Goal: Task Accomplishment & Management: Complete application form

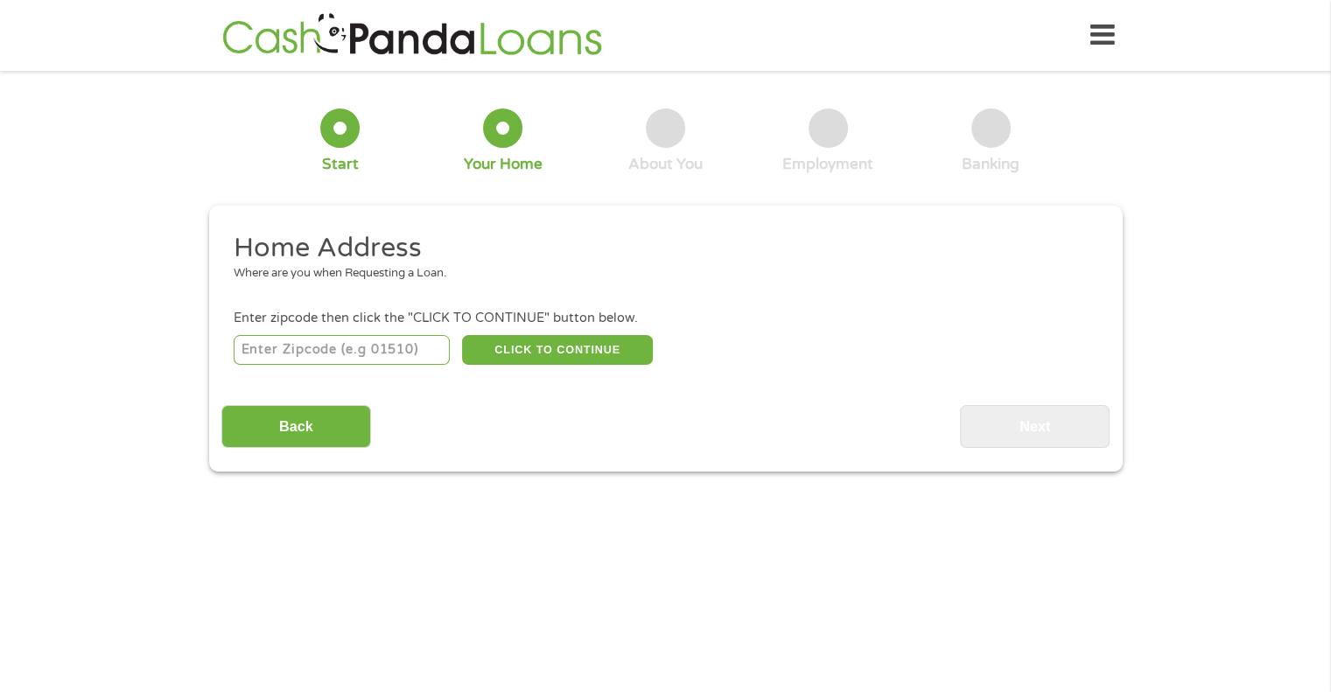
click at [339, 356] on input "number" at bounding box center [342, 350] width 216 height 30
type input "93705"
click at [504, 342] on button "CLICK TO CONTINUE" at bounding box center [557, 350] width 191 height 30
type input "93705"
type input "[GEOGRAPHIC_DATA]"
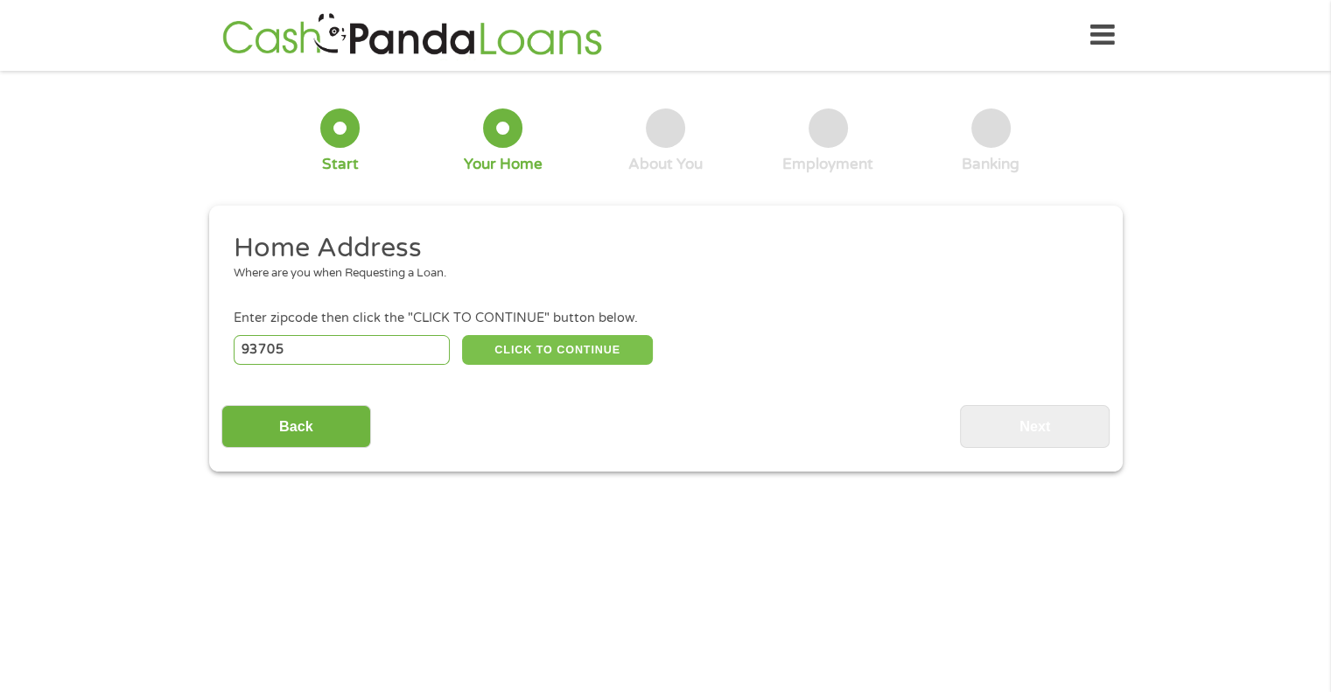
select select "[US_STATE]"
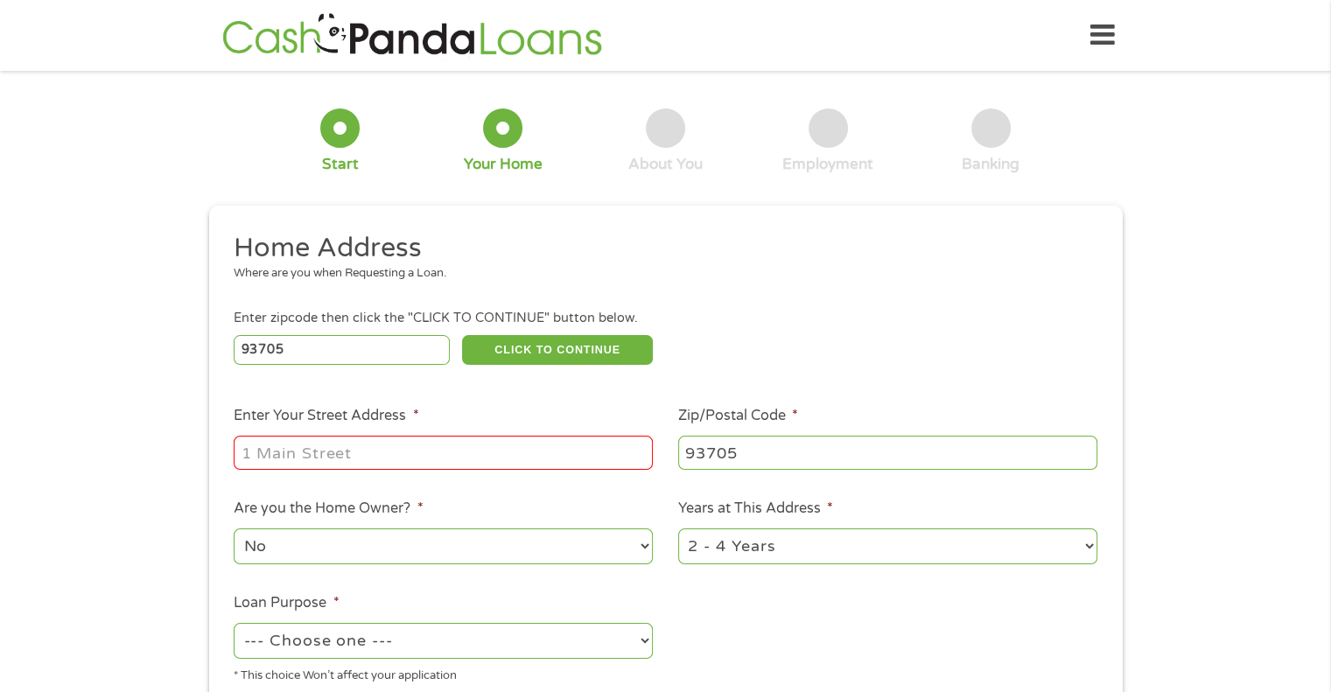
click at [342, 457] on input "Enter Your Street Address *" at bounding box center [443, 452] width 419 height 33
type input "922 W [PERSON_NAME]"
click at [683, 549] on select "1 Year or less 1 - 2 Years 2 - 4 Years Over 4 Years" at bounding box center [887, 546] width 419 height 36
select select "60months"
click at [678, 530] on select "1 Year or less 1 - 2 Years 2 - 4 Years Over 4 Years" at bounding box center [887, 546] width 419 height 36
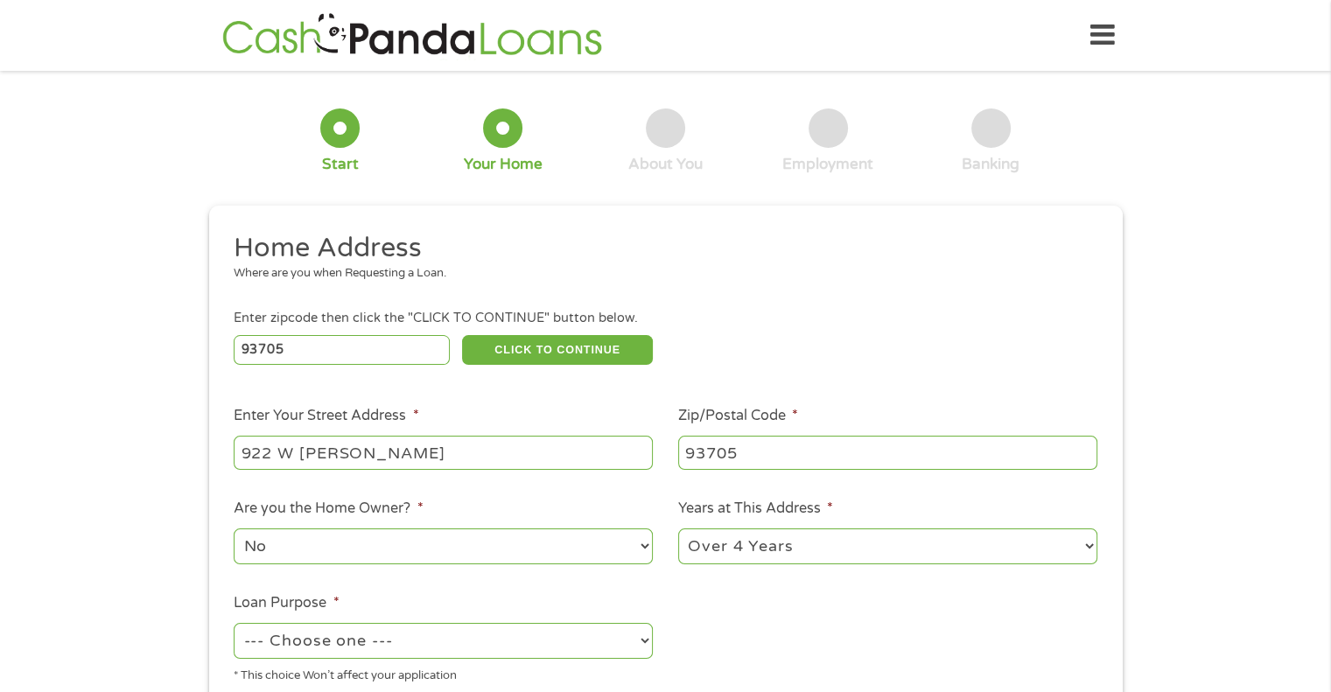
click at [591, 638] on select "--- Choose one --- Pay Bills Debt Consolidation Home Improvement Major Purchase…" at bounding box center [443, 641] width 419 height 36
select select "paybills"
click at [234, 625] on select "--- Choose one --- Pay Bills Debt Consolidation Home Improvement Major Purchase…" at bounding box center [443, 641] width 419 height 36
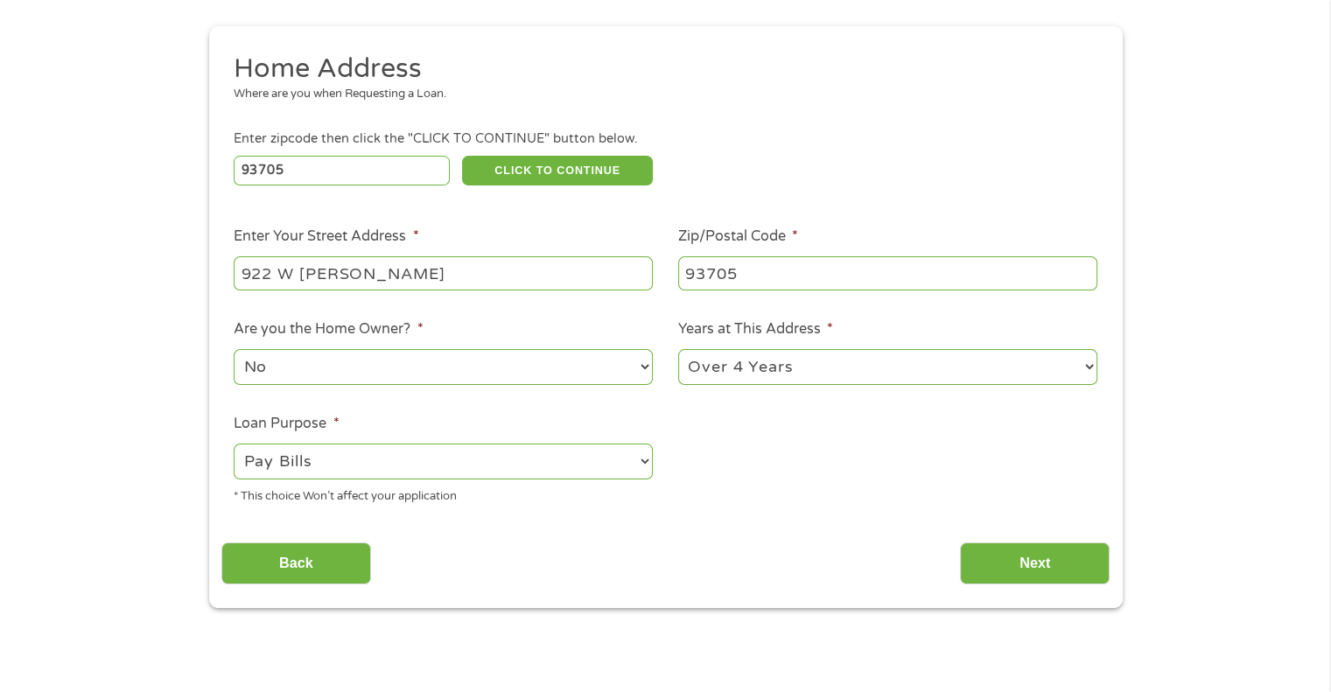
scroll to position [286, 0]
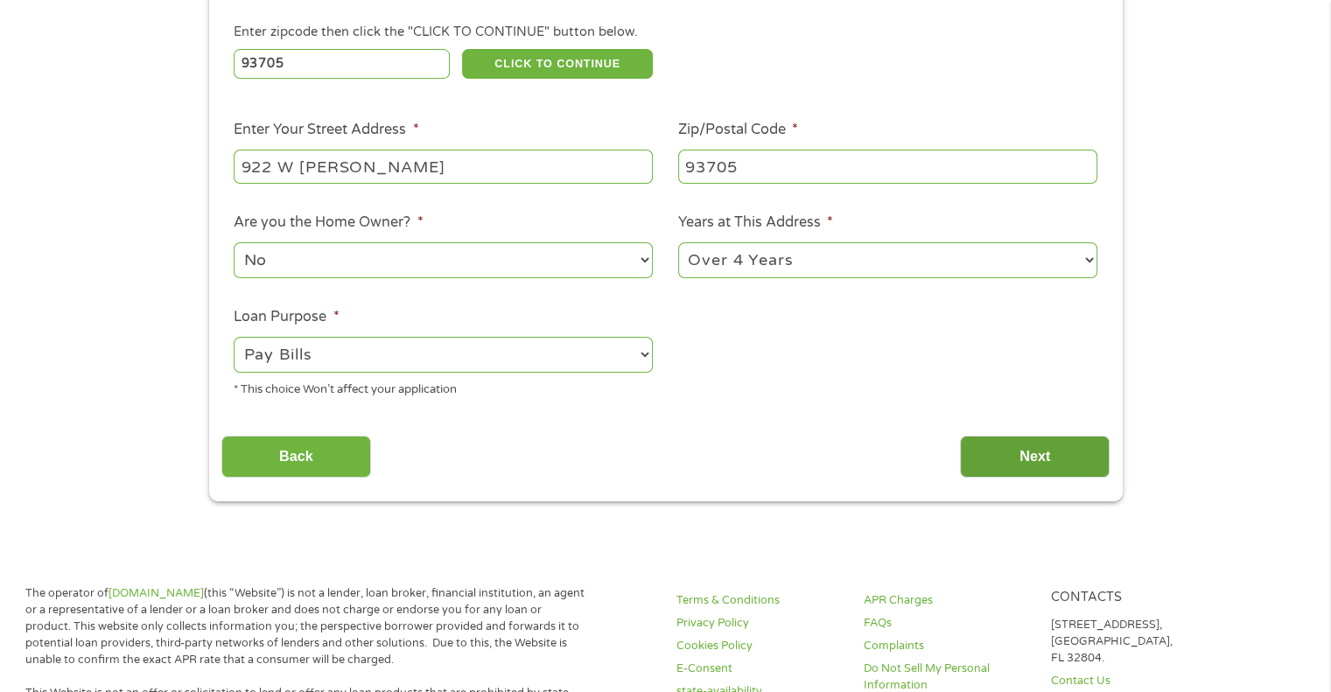
click at [1008, 451] on input "Next" at bounding box center [1035, 457] width 150 height 43
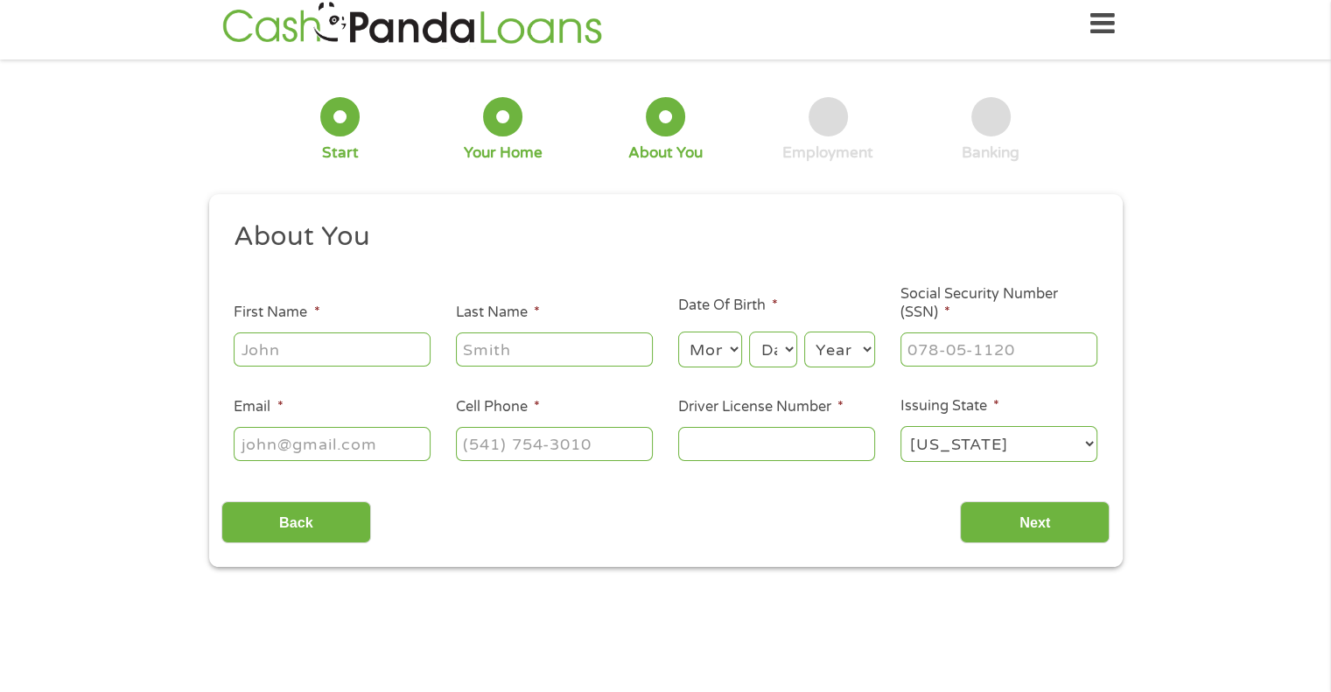
scroll to position [0, 0]
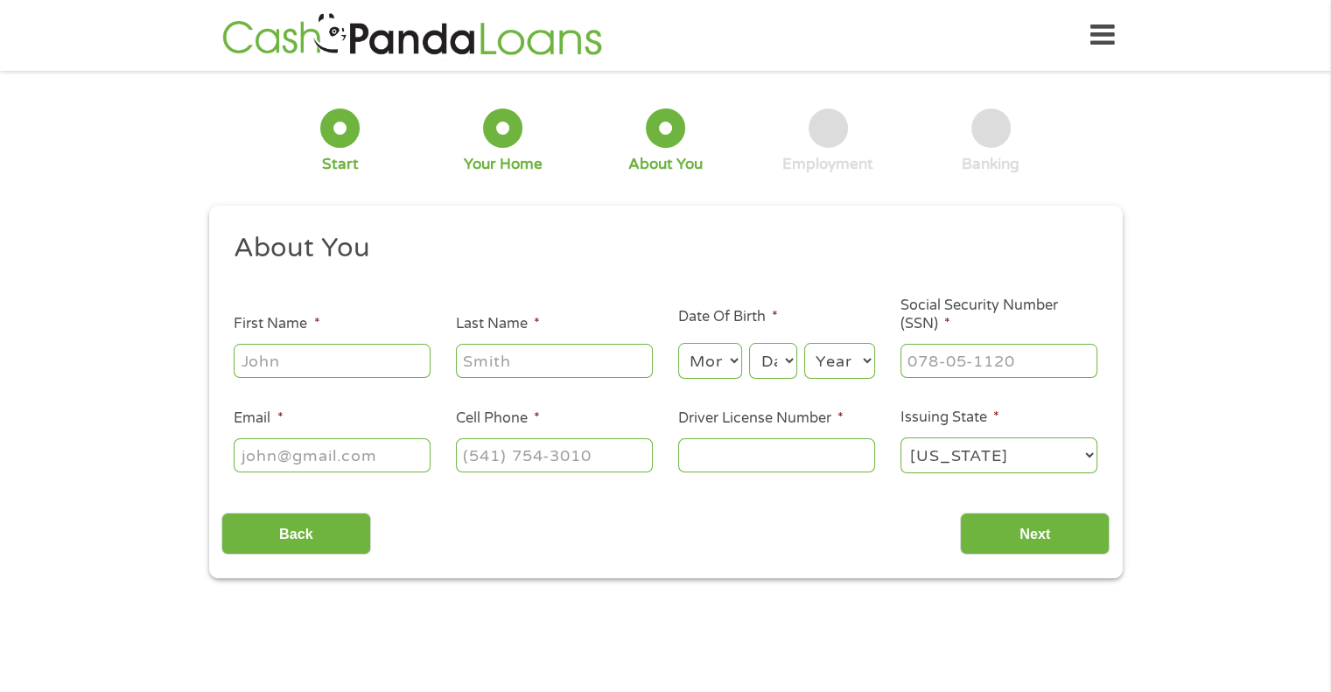
click at [283, 359] on input "First Name *" at bounding box center [332, 360] width 197 height 33
type input "[PERSON_NAME]"
click at [727, 362] on select "Month 1 2 3 4 5 6 7 8 9 10 11 12" at bounding box center [710, 361] width 64 height 36
select select "1"
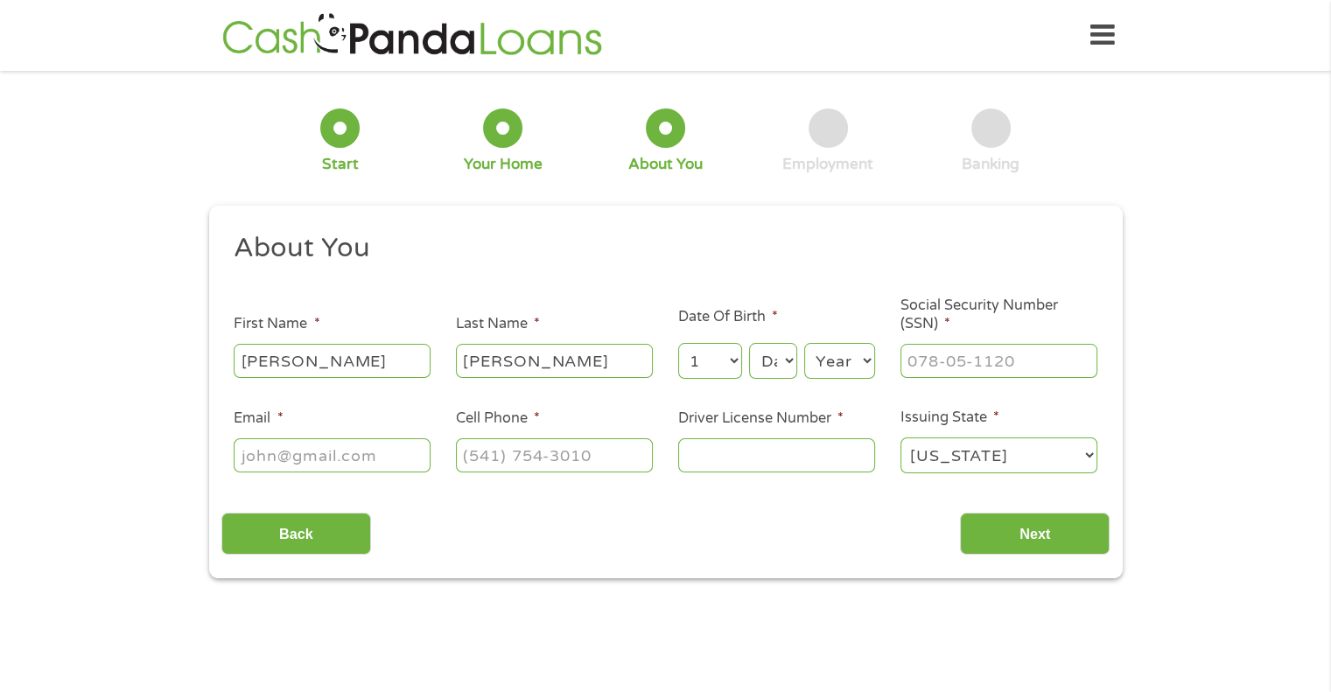
click at [678, 344] on select "Month 1 2 3 4 5 6 7 8 9 10 11 12" at bounding box center [710, 361] width 64 height 36
click at [777, 367] on select "Day 1 2 3 4 5 6 7 8 9 10 11 12 13 14 15 16 17 18 19 20 21 22 23 24 25 26 27 28 …" at bounding box center [772, 361] width 47 height 36
select select "29"
click at [749, 344] on select "Day 1 2 3 4 5 6 7 8 9 10 11 12 13 14 15 16 17 18 19 20 21 22 23 24 25 26 27 28 …" at bounding box center [772, 361] width 47 height 36
click at [839, 364] on select "Year [DATE] 2006 2005 2004 2003 2002 2001 2000 1999 1998 1997 1996 1995 1994 19…" at bounding box center [839, 361] width 71 height 36
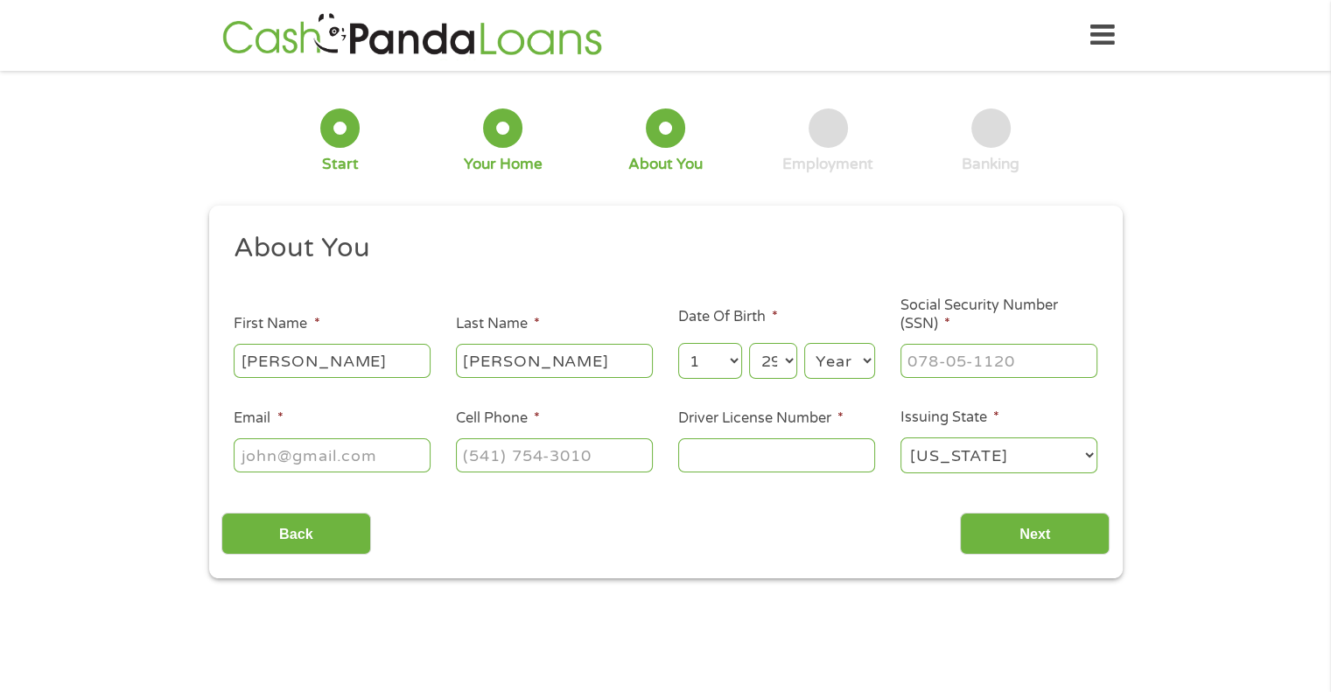
select select "1986"
click at [804, 344] on select "Year [DATE] 2006 2005 2004 2003 2002 2001 2000 1999 1998 1997 1996 1995 1994 19…" at bounding box center [839, 361] width 71 height 36
click at [957, 362] on input "___-__-____" at bounding box center [998, 360] width 197 height 33
type input "620-09-7001"
click at [354, 451] on input "Email *" at bounding box center [332, 454] width 197 height 33
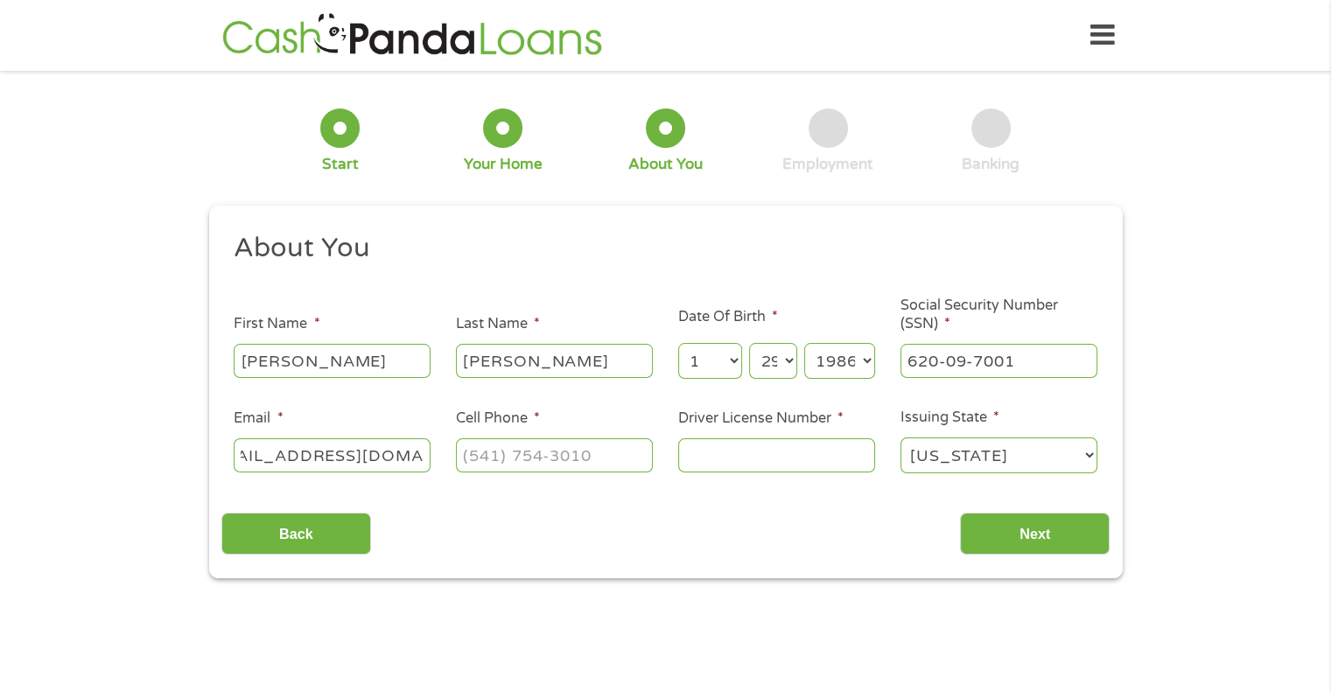
scroll to position [0, 58]
type input "[EMAIL_ADDRESS][DOMAIN_NAME]"
type input "[PHONE_NUMBER]"
type input "D6476521"
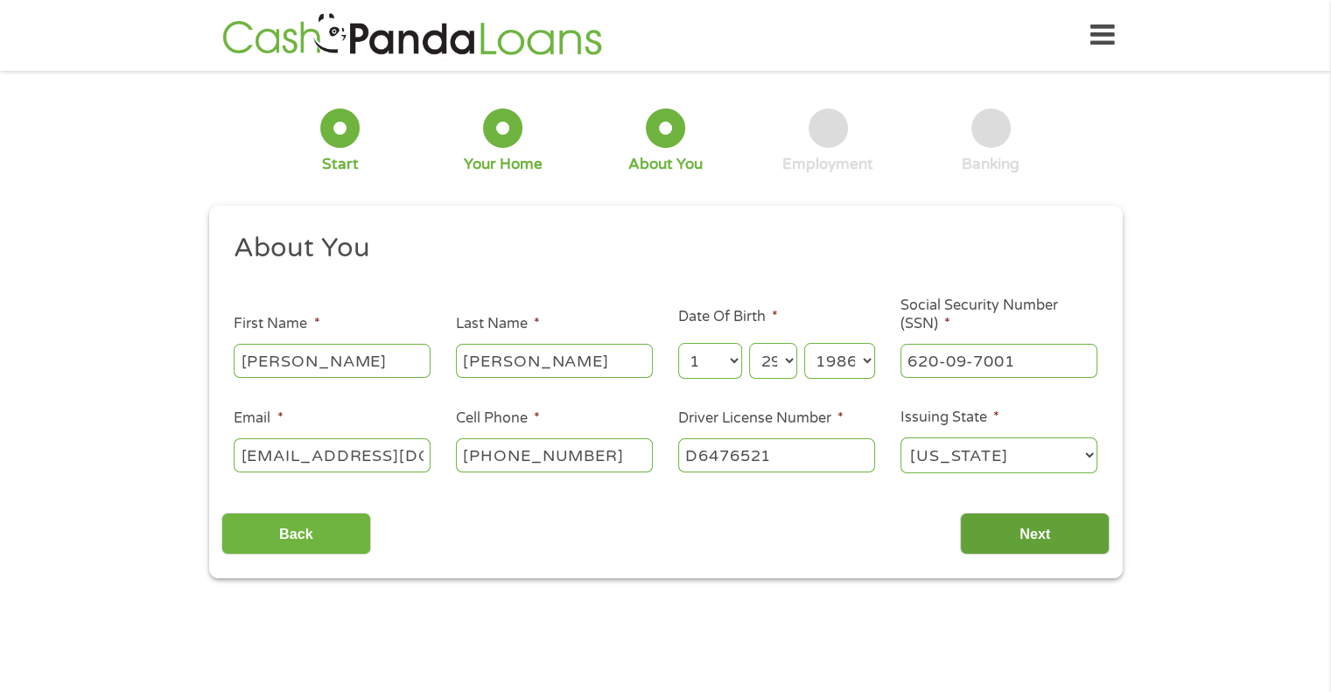
click at [1031, 549] on input "Next" at bounding box center [1035, 534] width 150 height 43
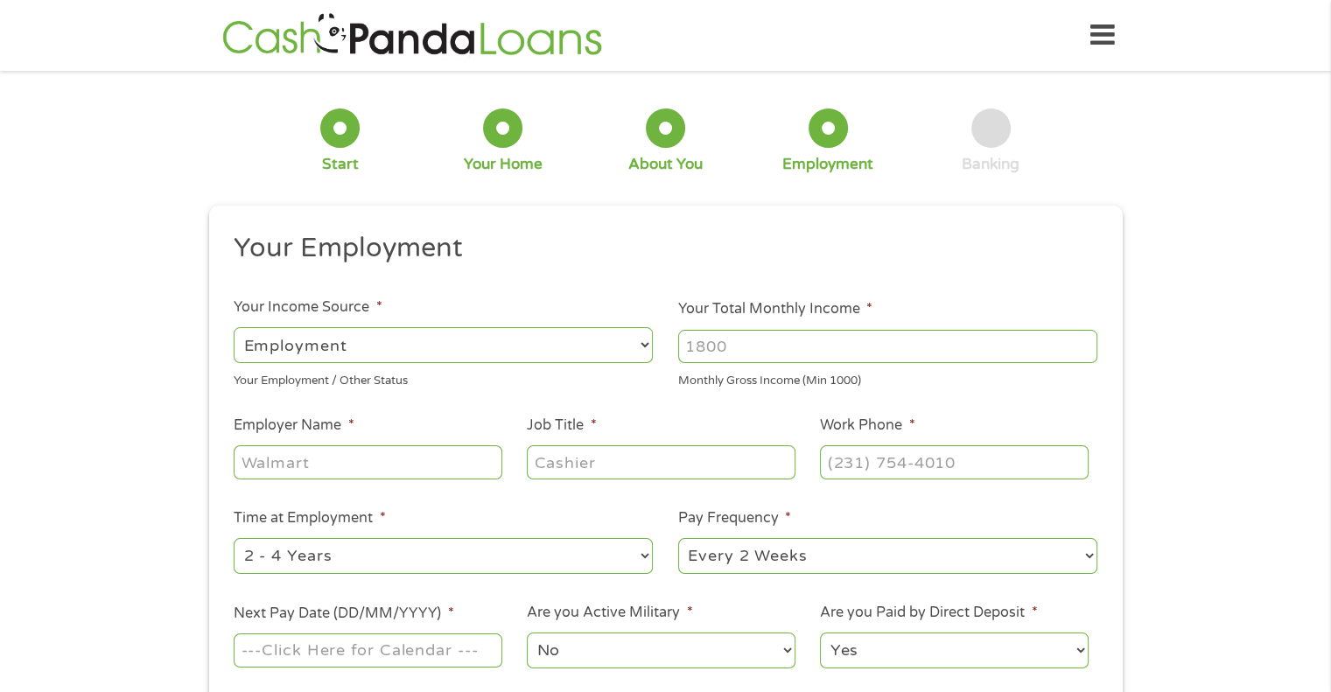
scroll to position [7, 7]
click at [858, 339] on input "Your Total Monthly Income *" at bounding box center [887, 346] width 419 height 33
type input "4600"
click at [462, 472] on input "Employer Name *" at bounding box center [368, 461] width 268 height 33
type input "DCL Technology"
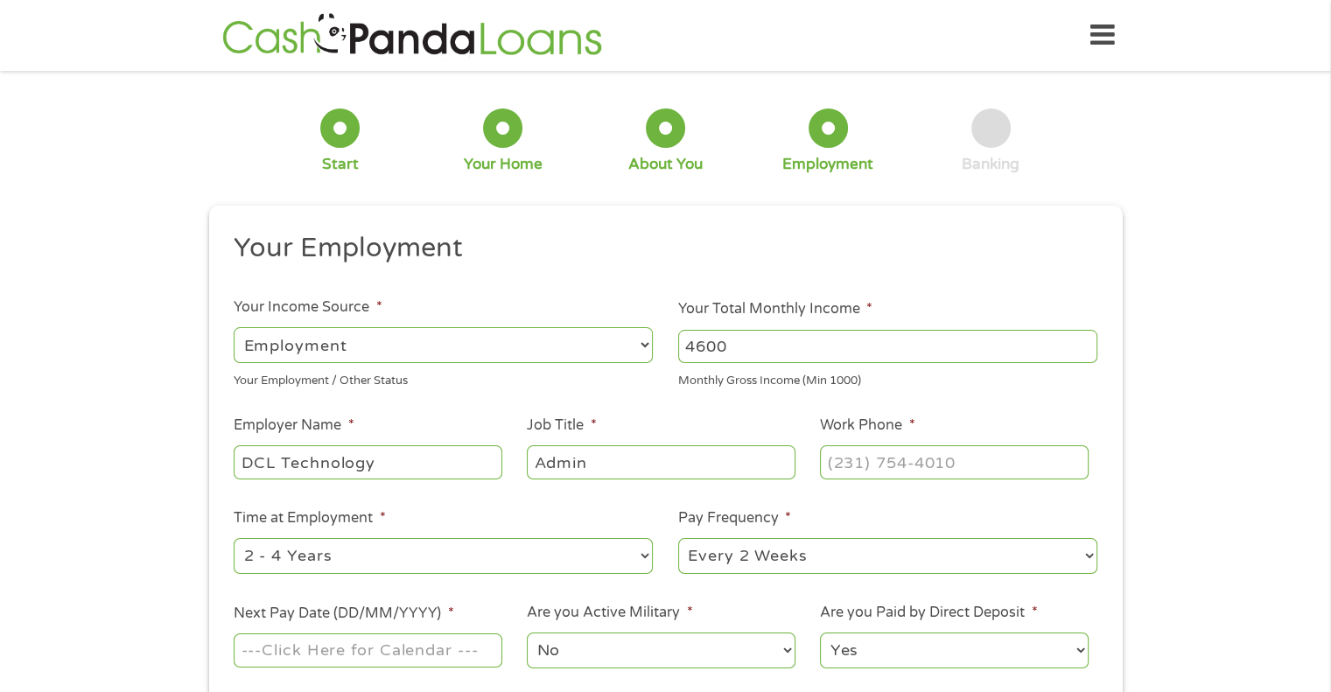
type input "Admin"
type input "[PHONE_NUMBER]"
click at [717, 556] on select "--- Choose one --- Every 2 Weeks Every Week Monthly Semi-Monthly" at bounding box center [887, 556] width 419 height 36
select select "semimonthly"
click at [678, 539] on select "--- Choose one --- Every 2 Weeks Every Week Monthly Semi-Monthly" at bounding box center [887, 556] width 419 height 36
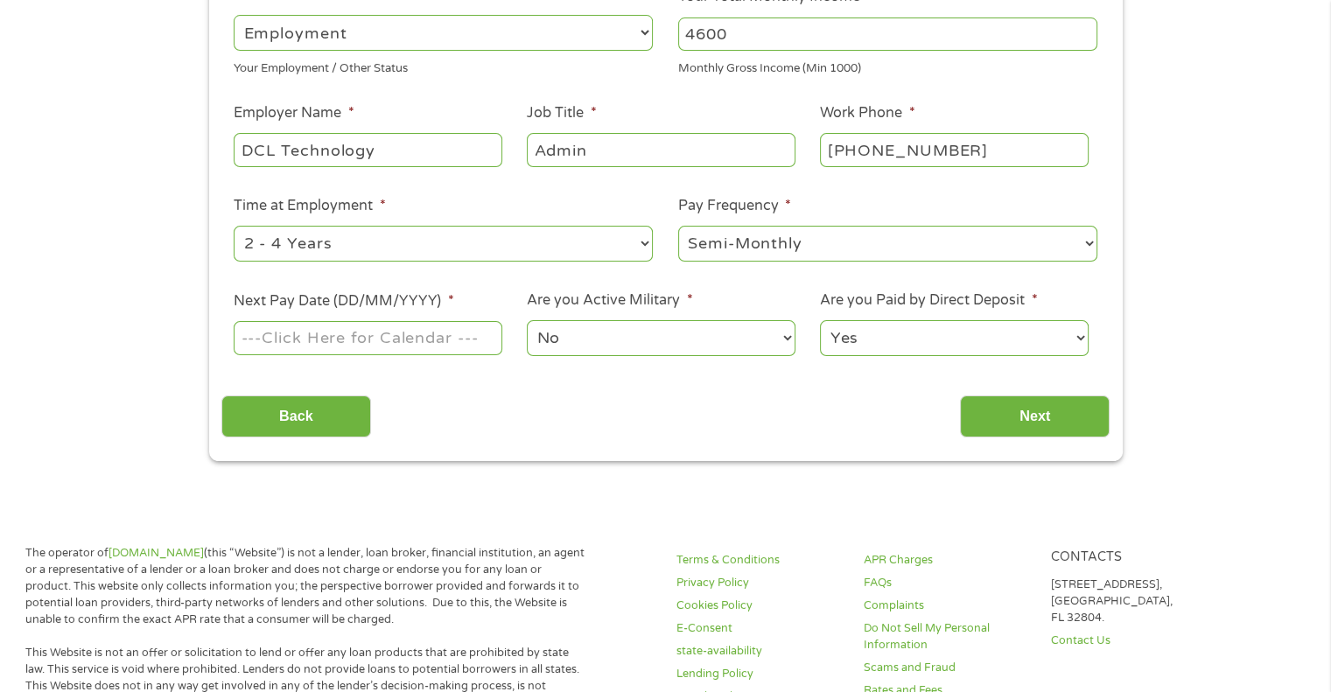
scroll to position [317, 0]
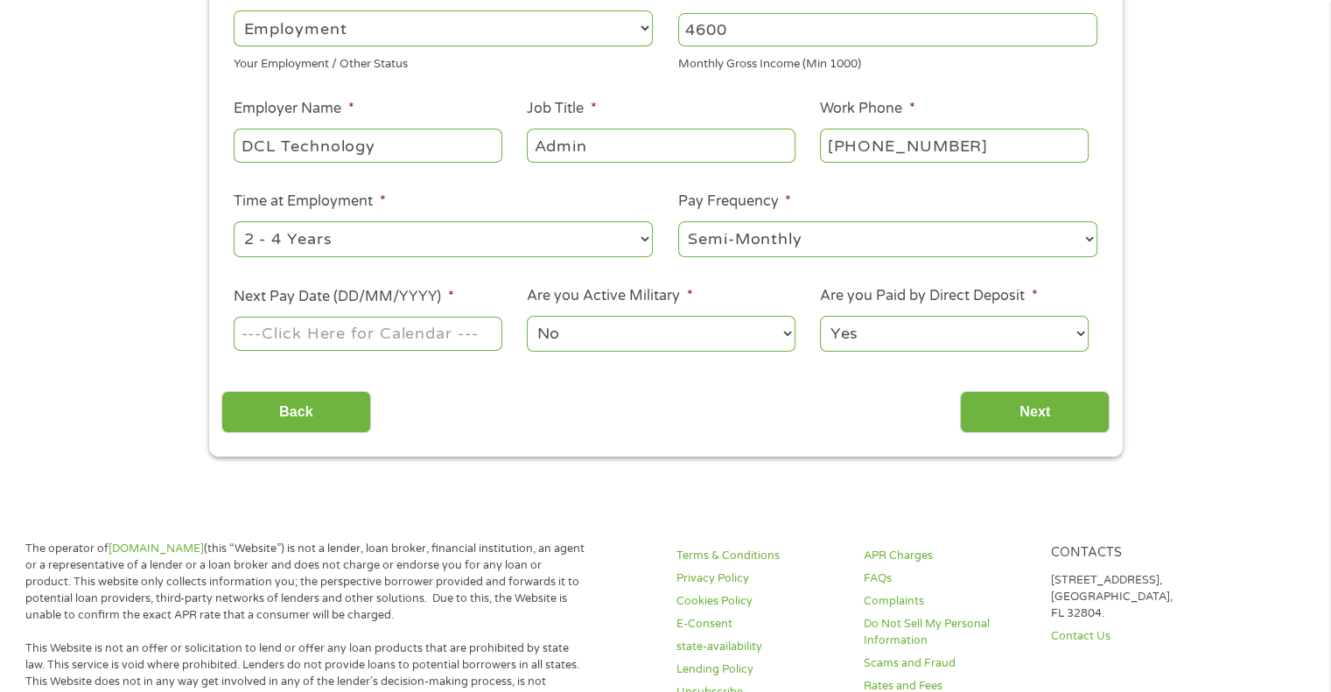
click at [441, 336] on input "Next Pay Date (DD/MM/YYYY) *" at bounding box center [368, 333] width 268 height 33
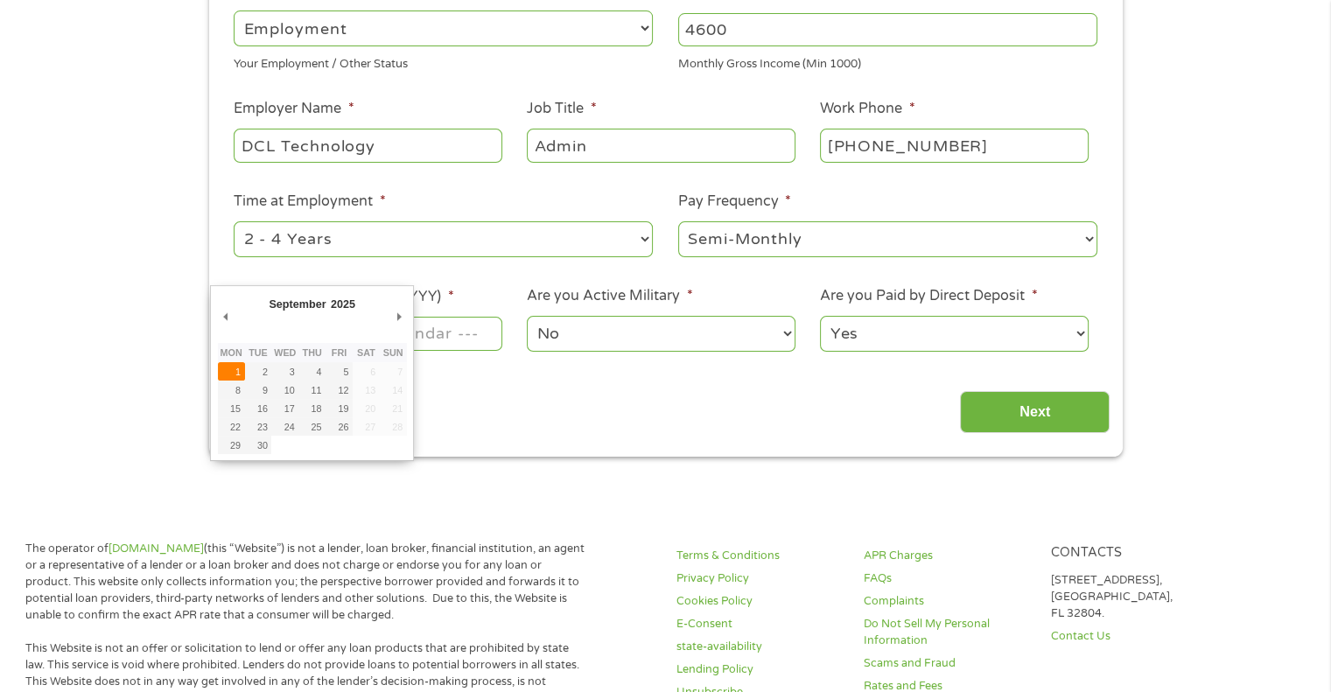
type input "[DATE]"
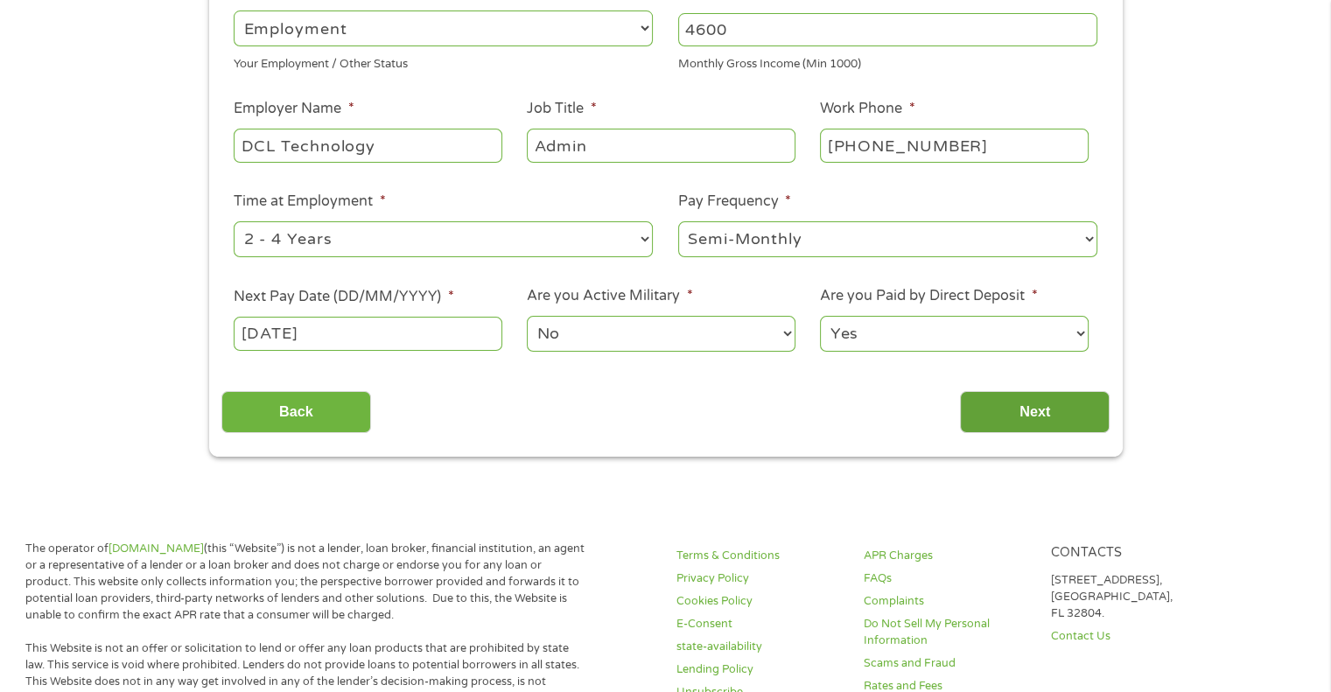
click at [980, 403] on input "Next" at bounding box center [1035, 412] width 150 height 43
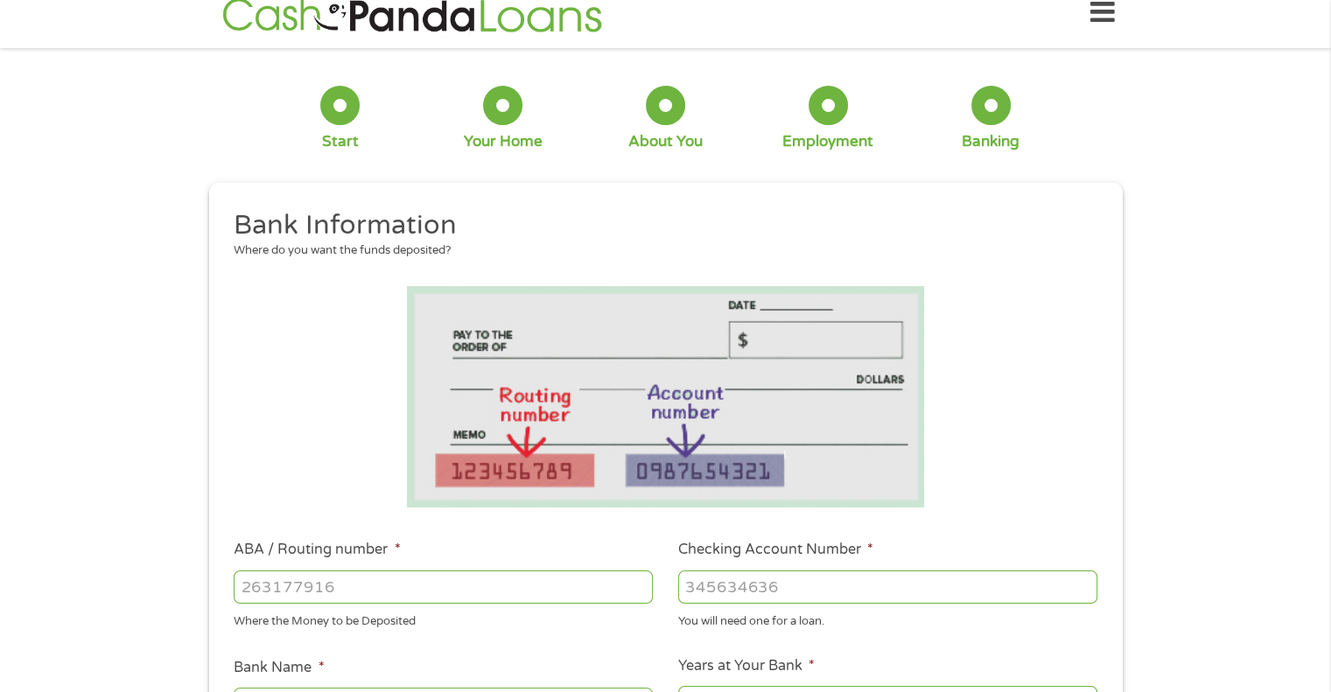
scroll to position [0, 0]
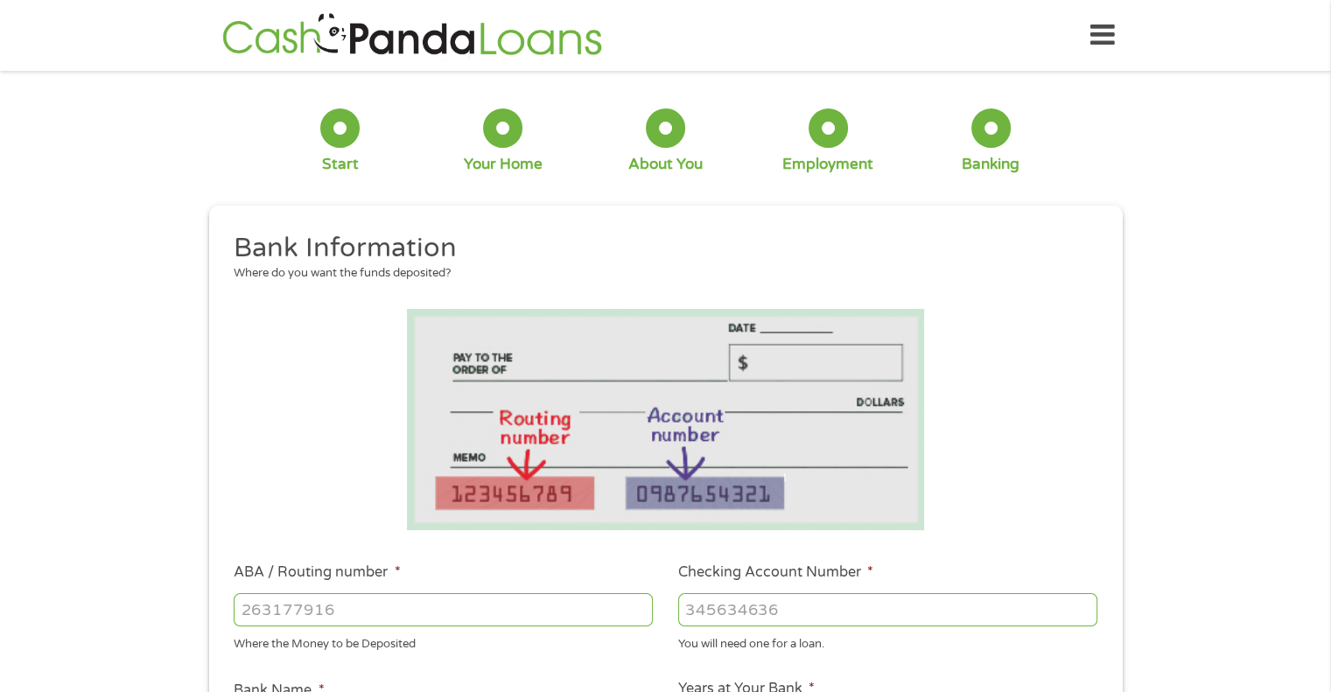
click at [410, 612] on input "ABA / Routing number *" at bounding box center [443, 609] width 419 height 33
type input "322271627"
type input "[PERSON_NAME] [PERSON_NAME] BANK NA"
type input "322271627"
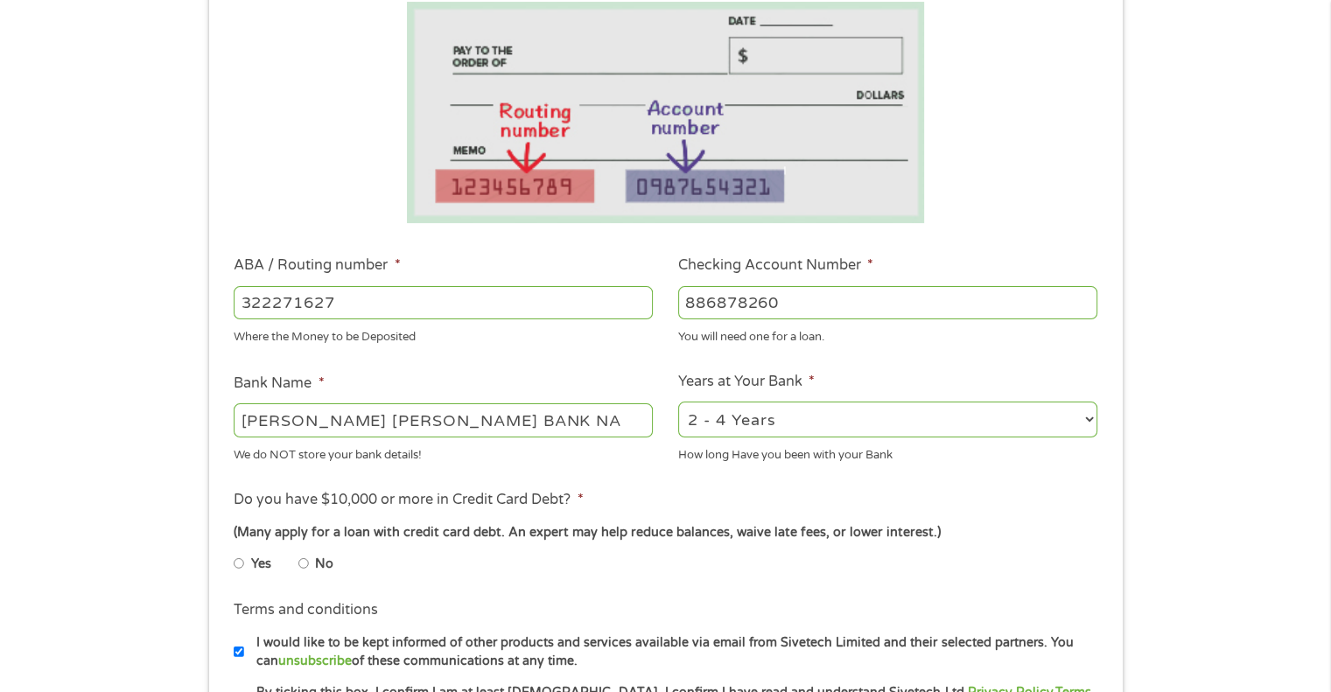
scroll to position [452, 0]
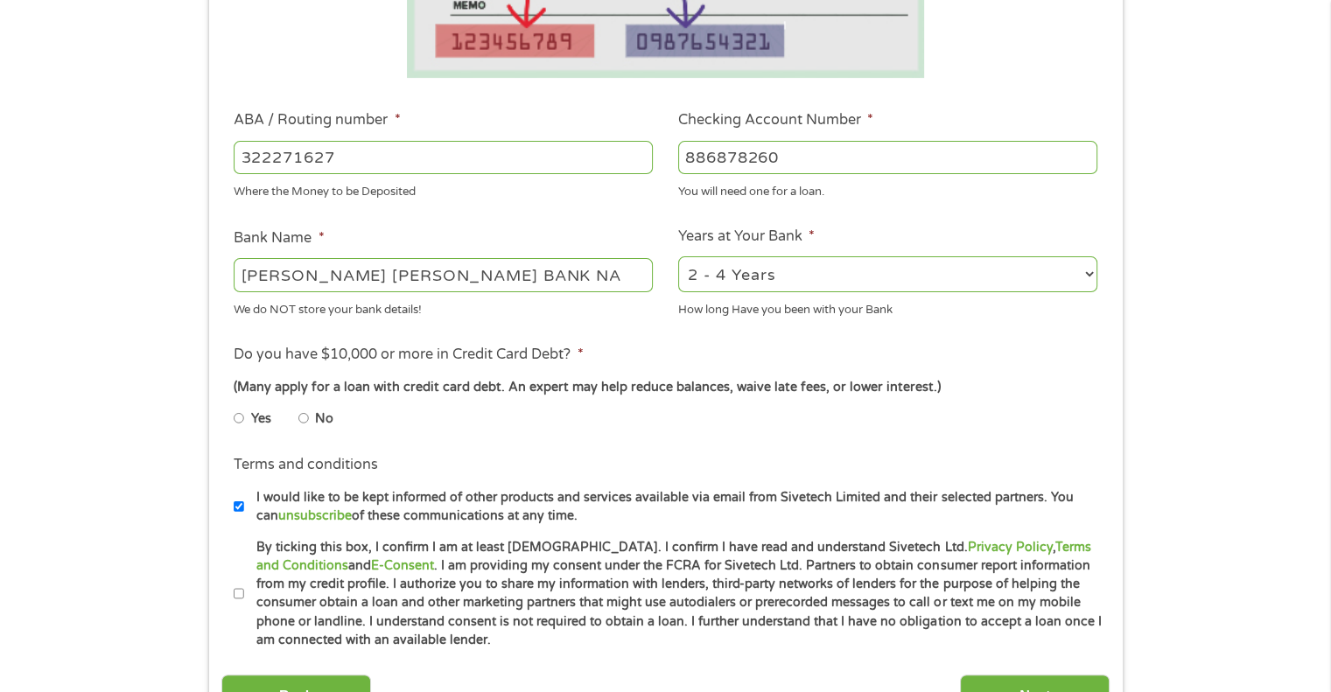
type input "886878260"
click at [301, 417] on input "No" at bounding box center [303, 418] width 10 height 28
radio input "true"
click at [241, 594] on input "By ticking this box, I confirm I am at least [DEMOGRAPHIC_DATA]. I confirm I ha…" at bounding box center [239, 594] width 10 height 28
checkbox input "true"
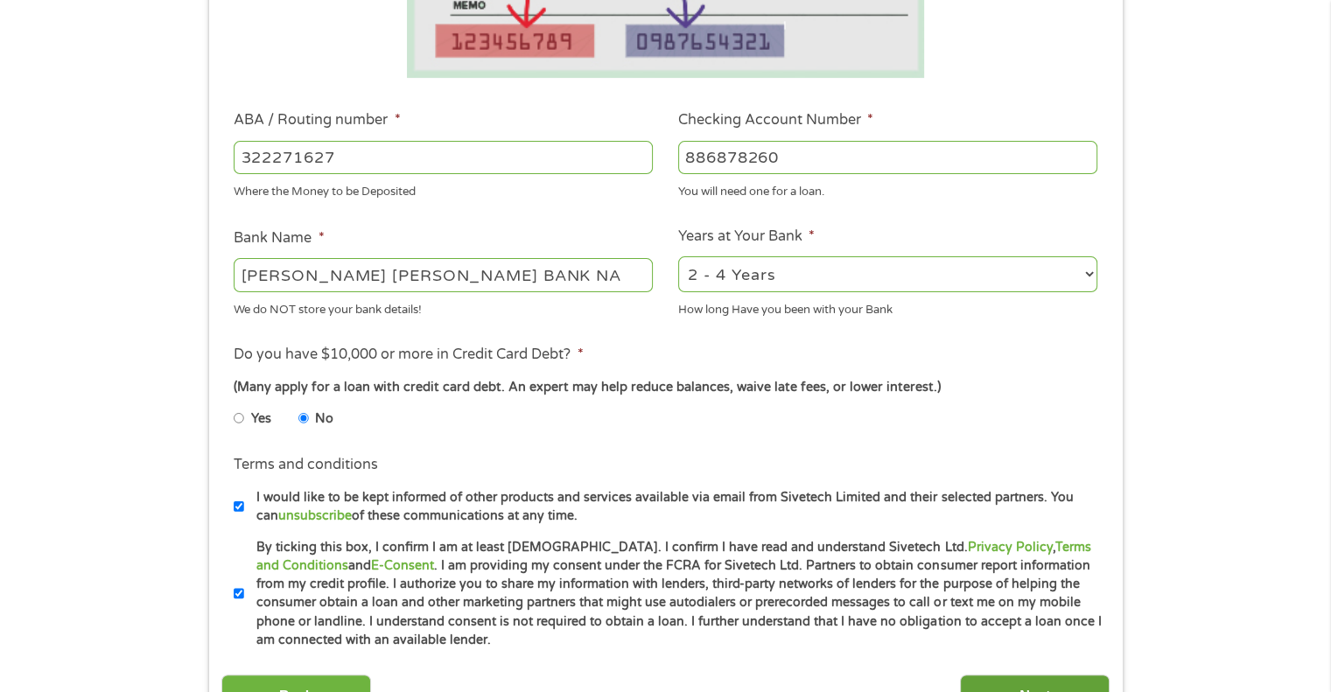
click at [985, 685] on input "Next" at bounding box center [1035, 696] width 150 height 43
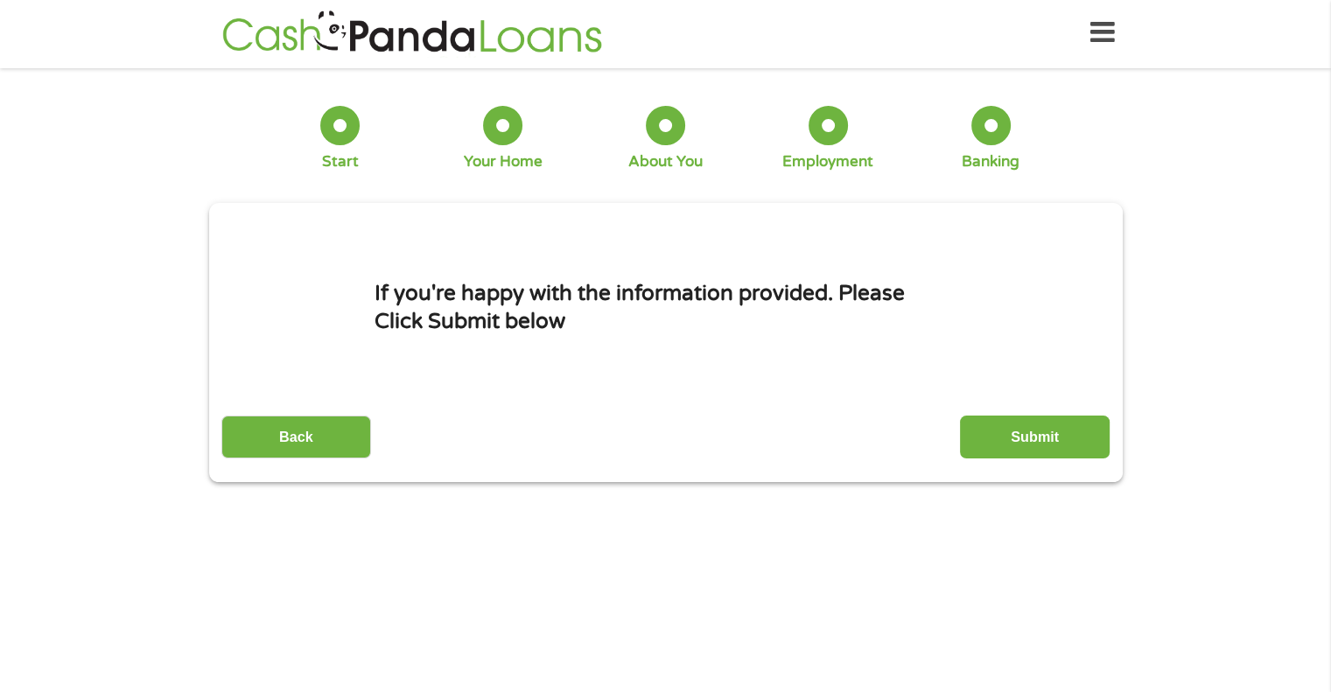
scroll to position [0, 0]
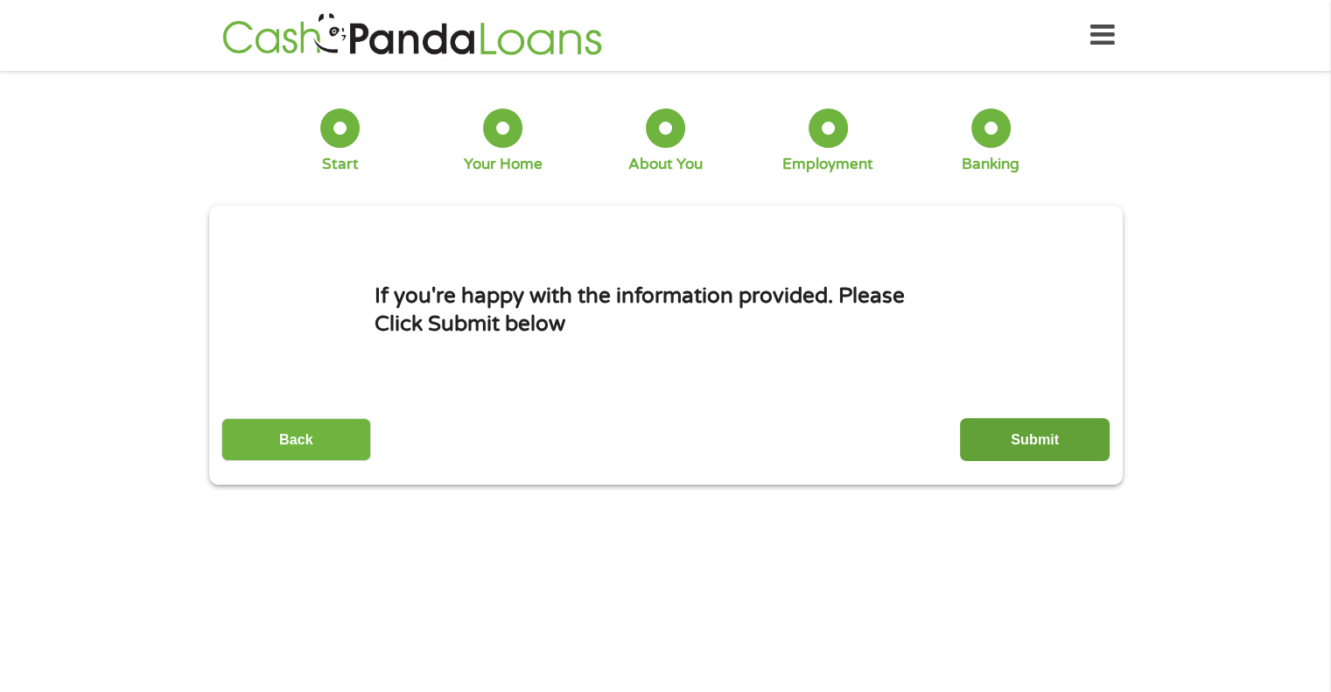
click at [1045, 425] on input "Submit" at bounding box center [1035, 439] width 150 height 43
